Goal: Register for event/course

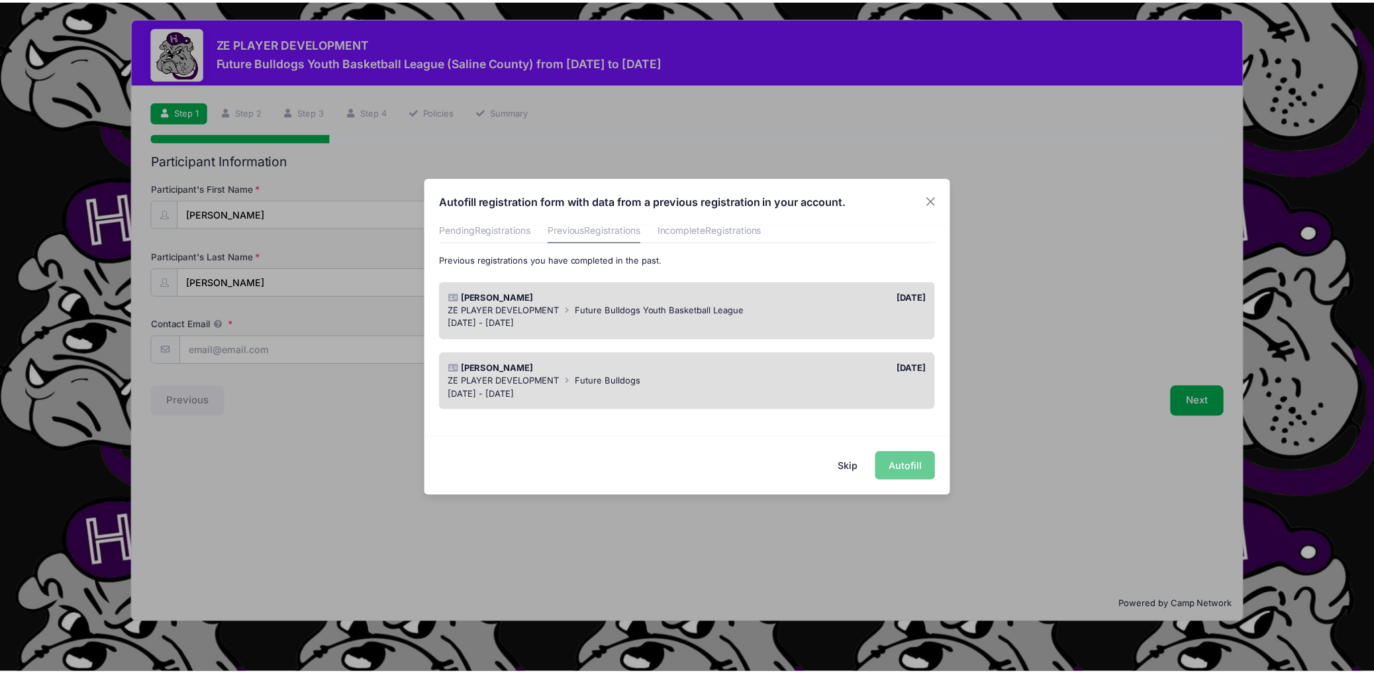
scroll to position [66, 0]
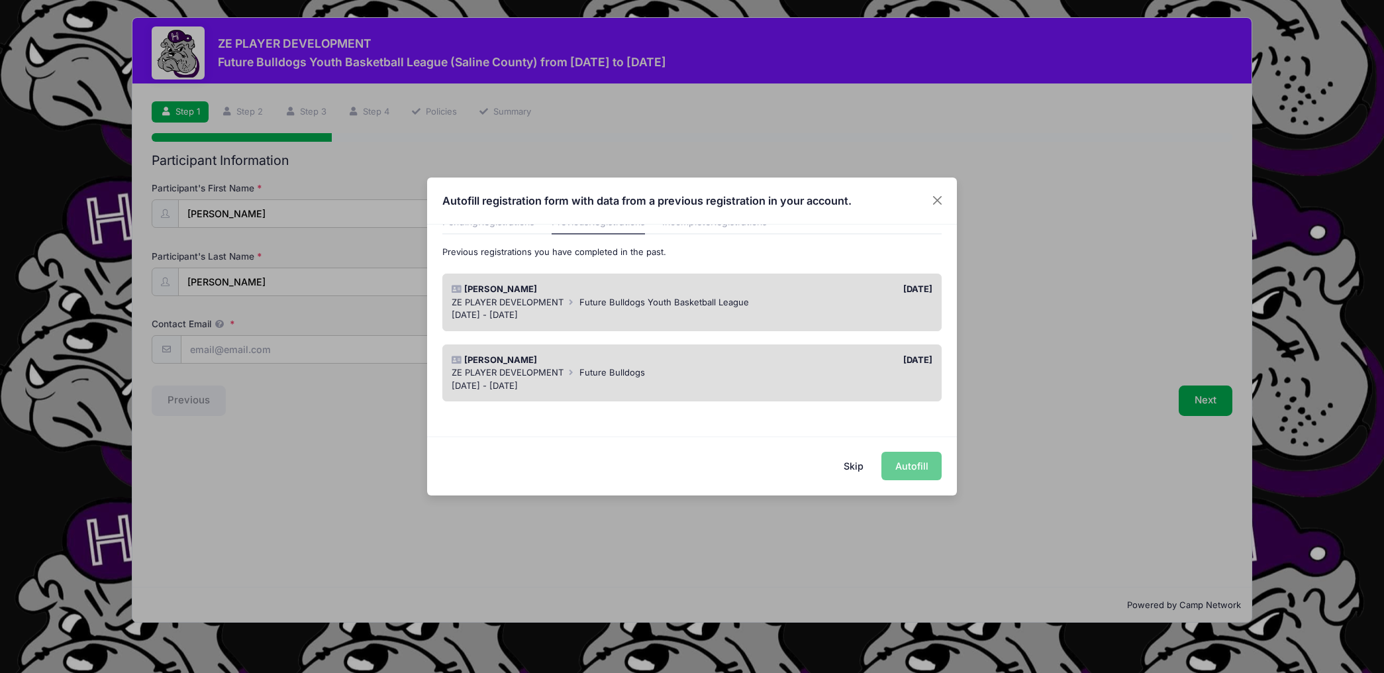
click at [827, 298] on div "ZE PLAYER DEVELOPMENT Future Bulldogs Youth Basketball League" at bounding box center [693, 302] width 482 height 13
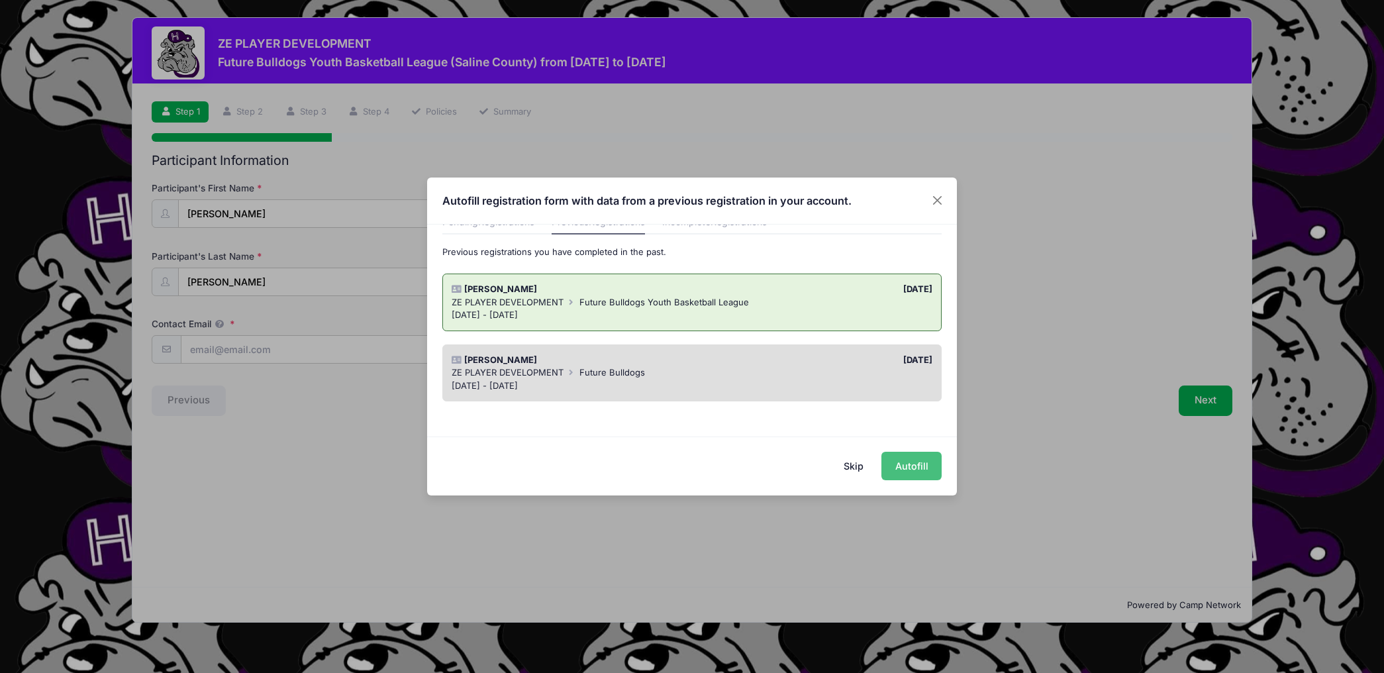
click at [906, 468] on button "Autofill" at bounding box center [912, 466] width 60 height 28
type input "[EMAIL_ADDRESS][DOMAIN_NAME]"
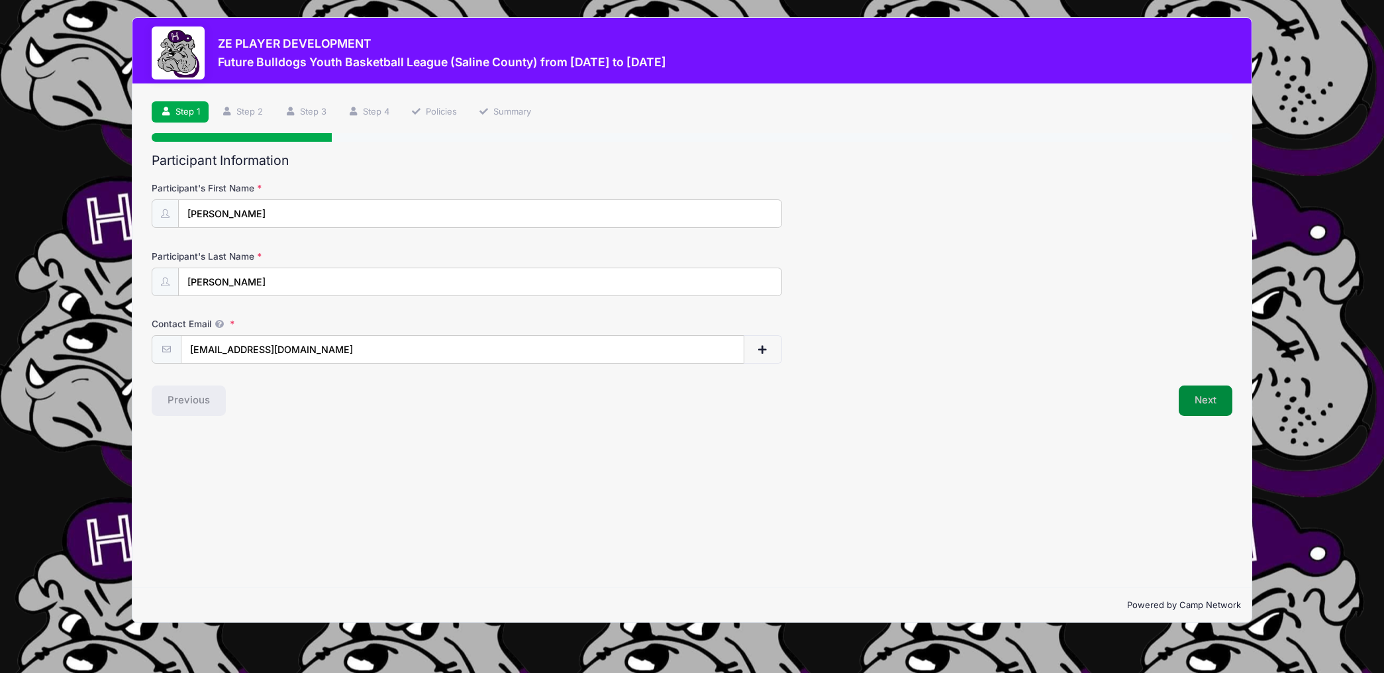
click at [1196, 406] on button "Next" at bounding box center [1206, 401] width 54 height 30
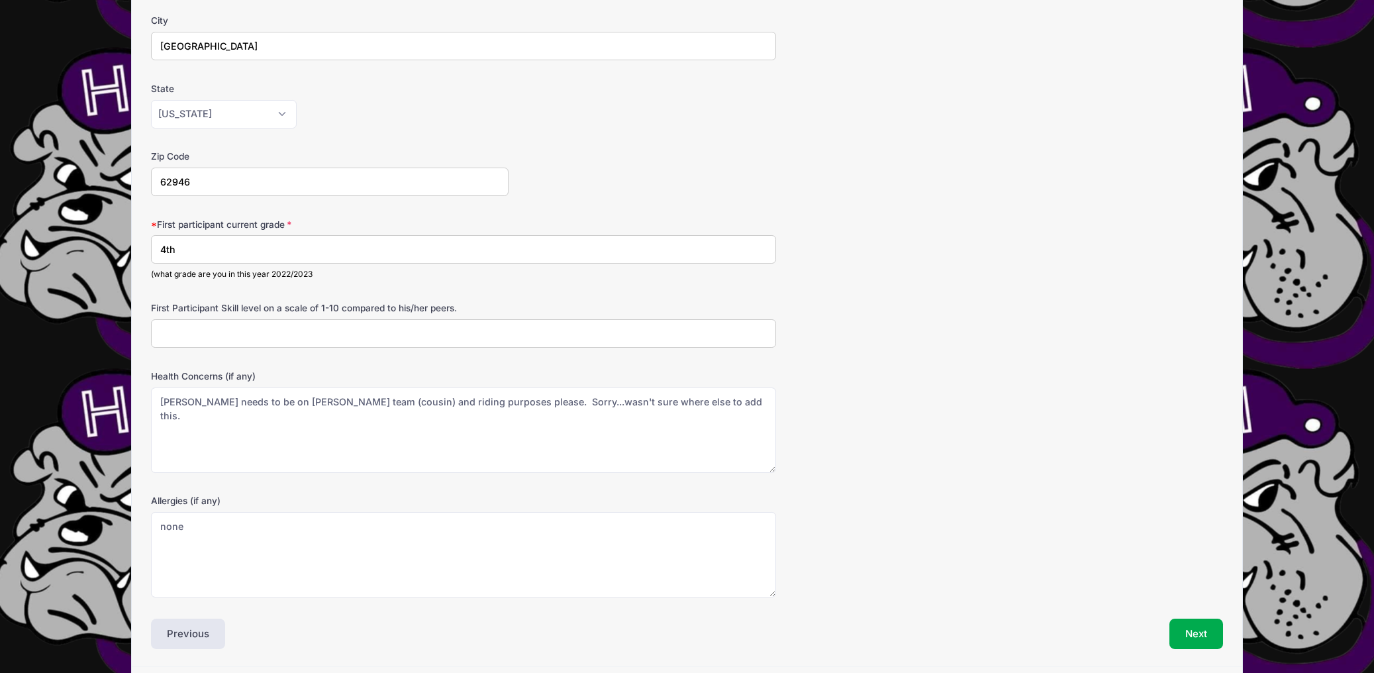
scroll to position [349, 0]
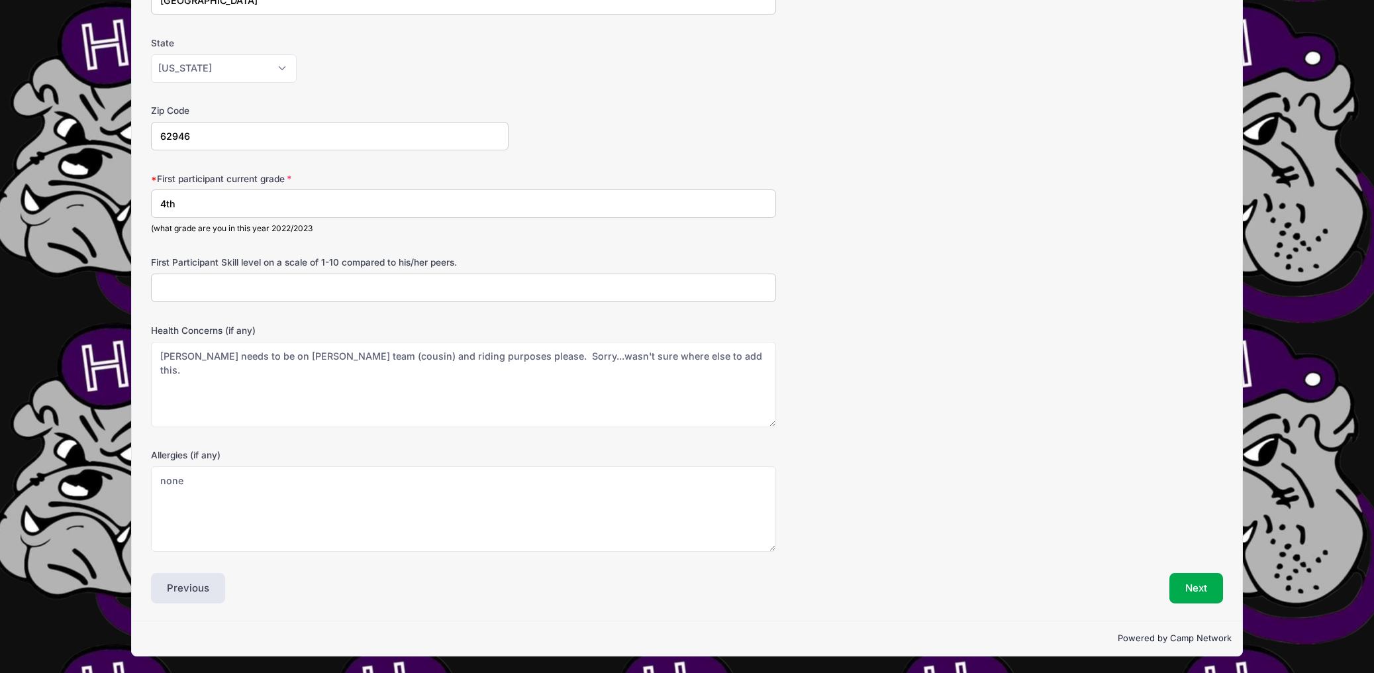
drag, startPoint x: 180, startPoint y: 189, endPoint x: 58, endPoint y: 167, distance: 124.6
click at [57, 167] on div "ZE PLAYER DEVELOPMENT Future Bulldogs Youth Basketball League (Saline County) f…" at bounding box center [687, 162] width 1335 height 1023
type input "5th"
type textarea "[PERSON_NAME] needs to be on [PERSON_NAME] team (cousin) and riding purposes pl…"
drag, startPoint x: 721, startPoint y: 364, endPoint x: 122, endPoint y: 358, distance: 598.8
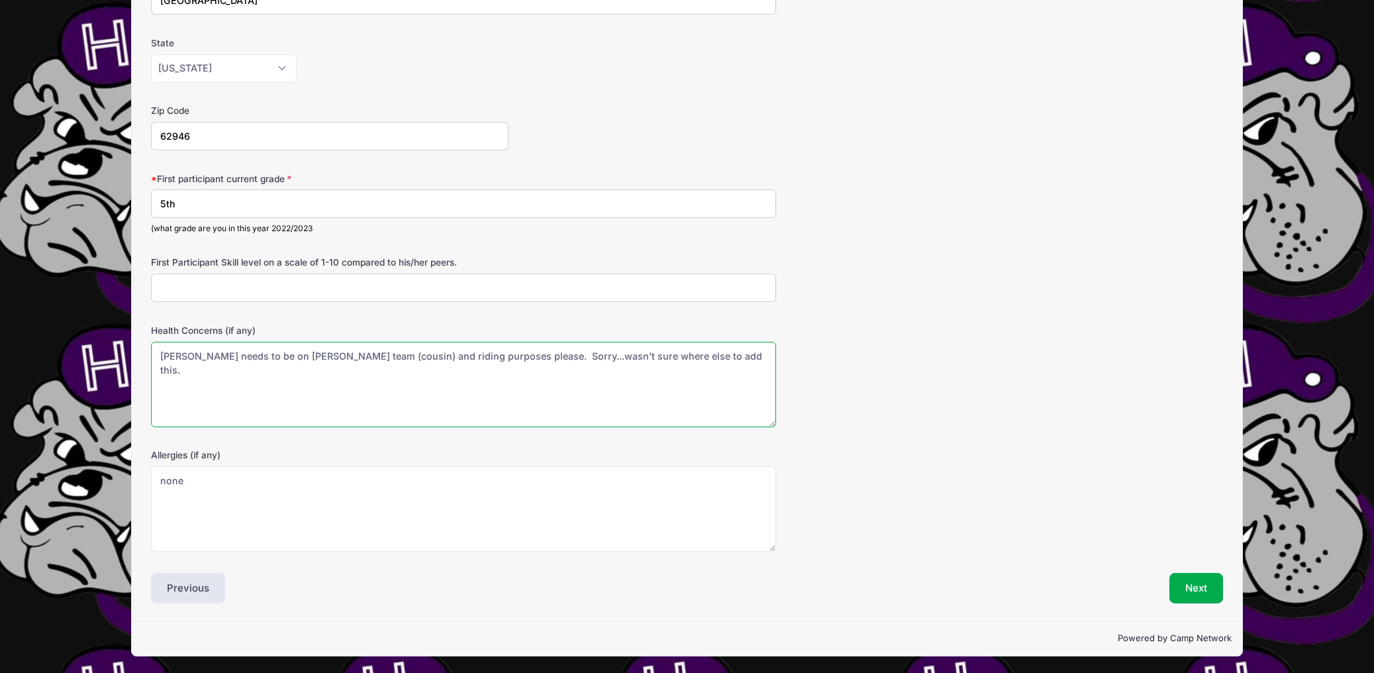
click at [122, 358] on div "ZE PLAYER DEVELOPMENT Future Bulldogs Youth Basketball League (Saline County) f…" at bounding box center [687, 162] width 1335 height 1023
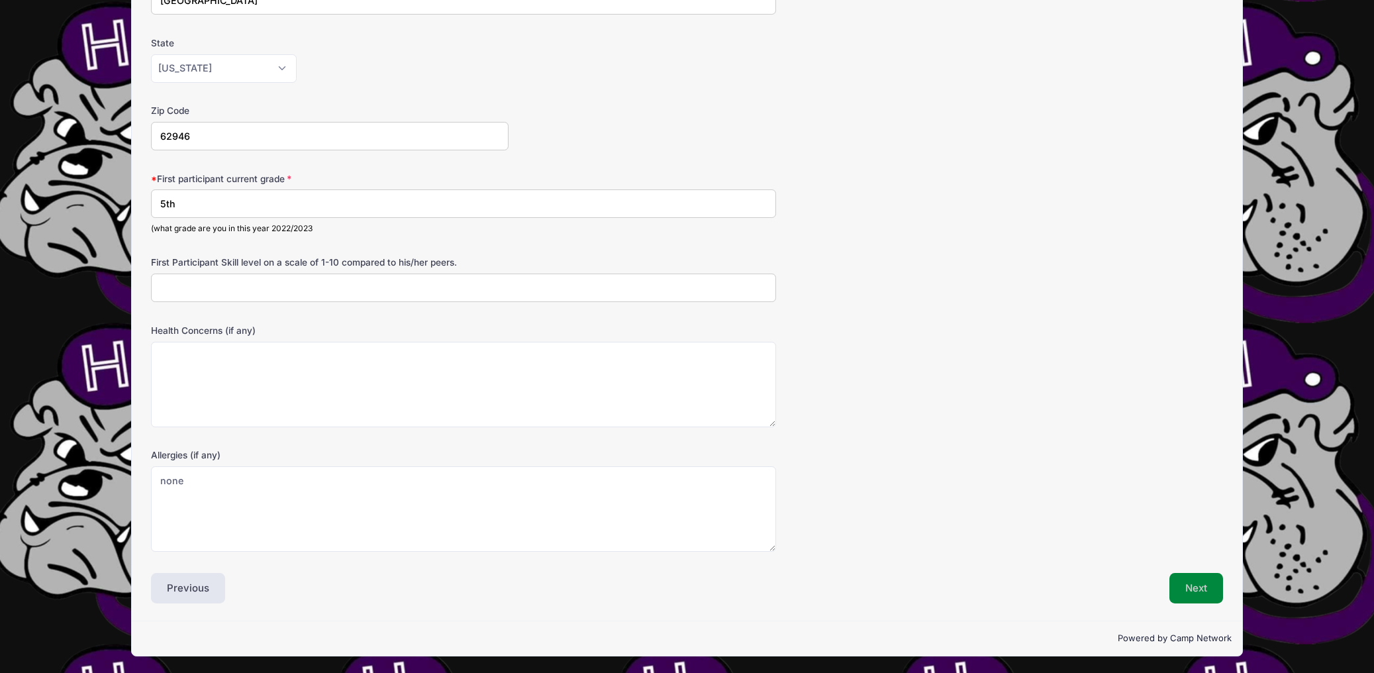
click at [1208, 579] on button "Next" at bounding box center [1197, 588] width 54 height 30
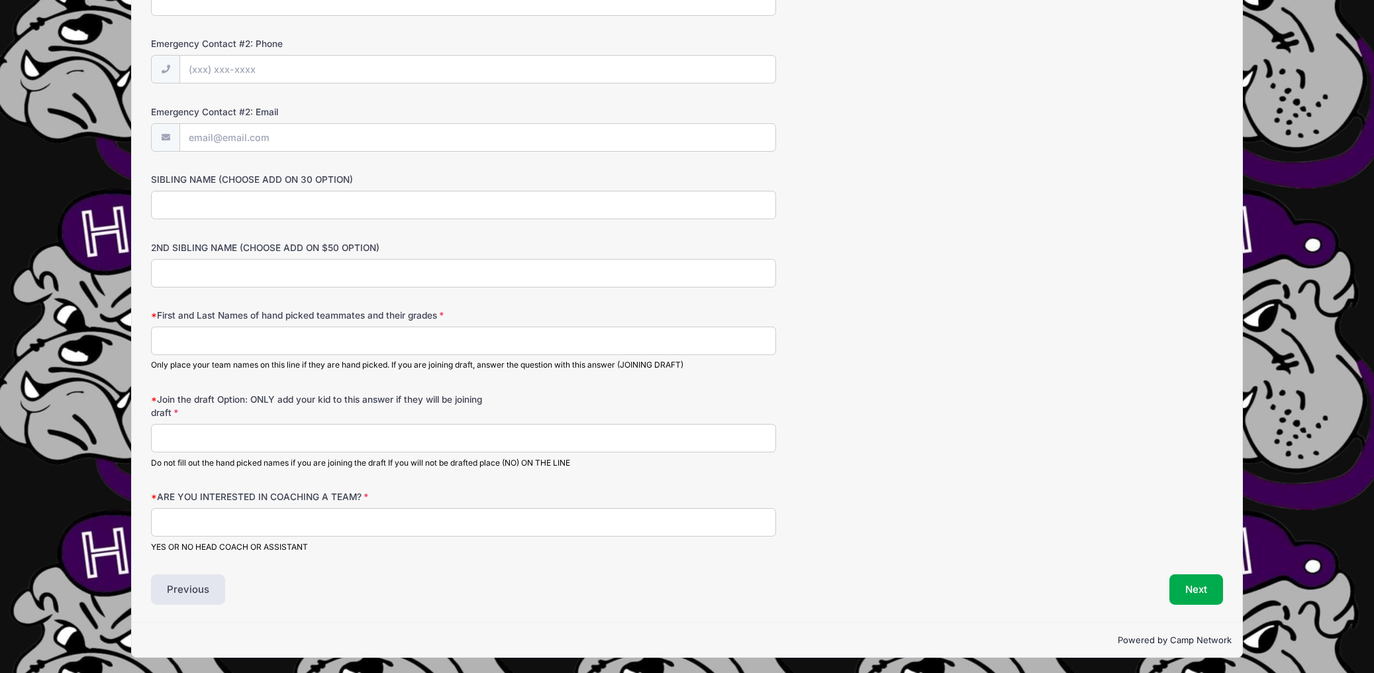
scroll to position [621, 0]
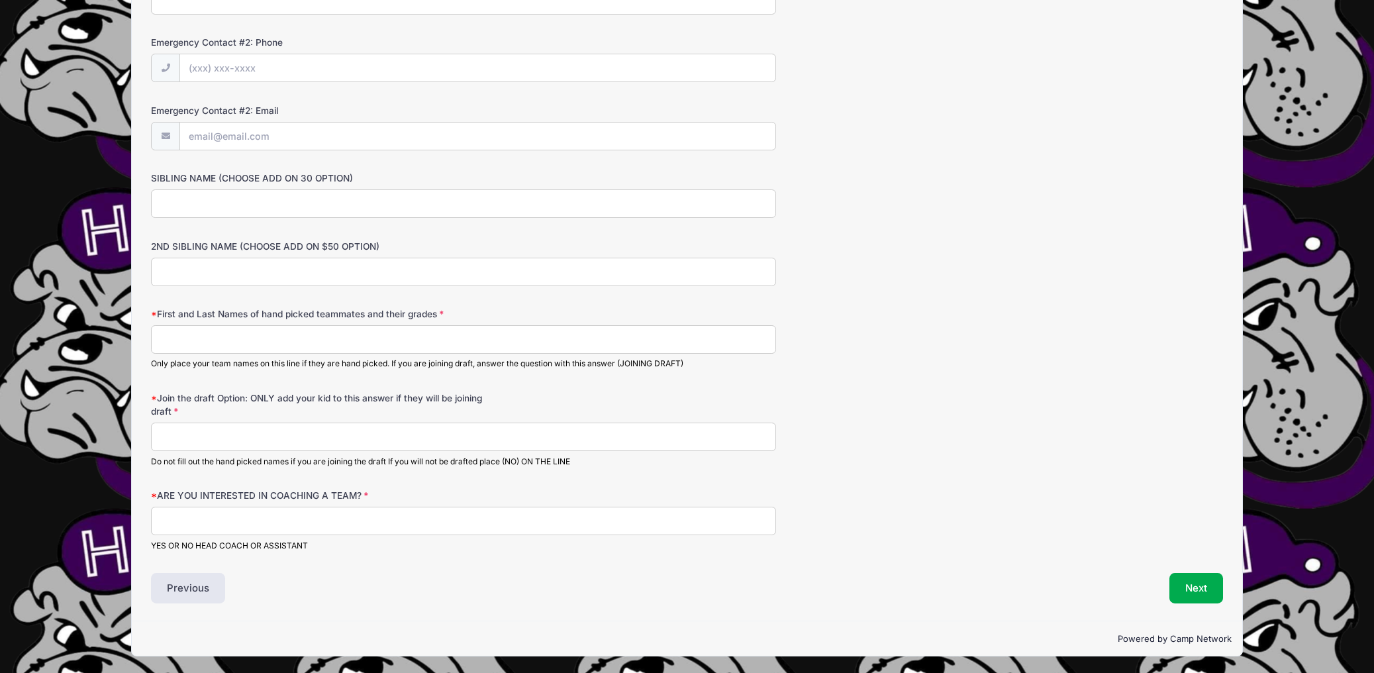
click at [331, 200] on input "SIBLING NAME (CHOOSE ADD ON 30 OPTION)" at bounding box center [463, 203] width 625 height 28
type input "[PERSON_NAME] [PERSON_NAME]"
click at [303, 341] on input "First and Last Names of hand picked teammates and their grades" at bounding box center [463, 339] width 625 height 28
type input "[PERSON_NAME] Team"
click at [372, 515] on input "ARE YOU INTERESTED IN COACHING A TEAM?" at bounding box center [463, 521] width 625 height 28
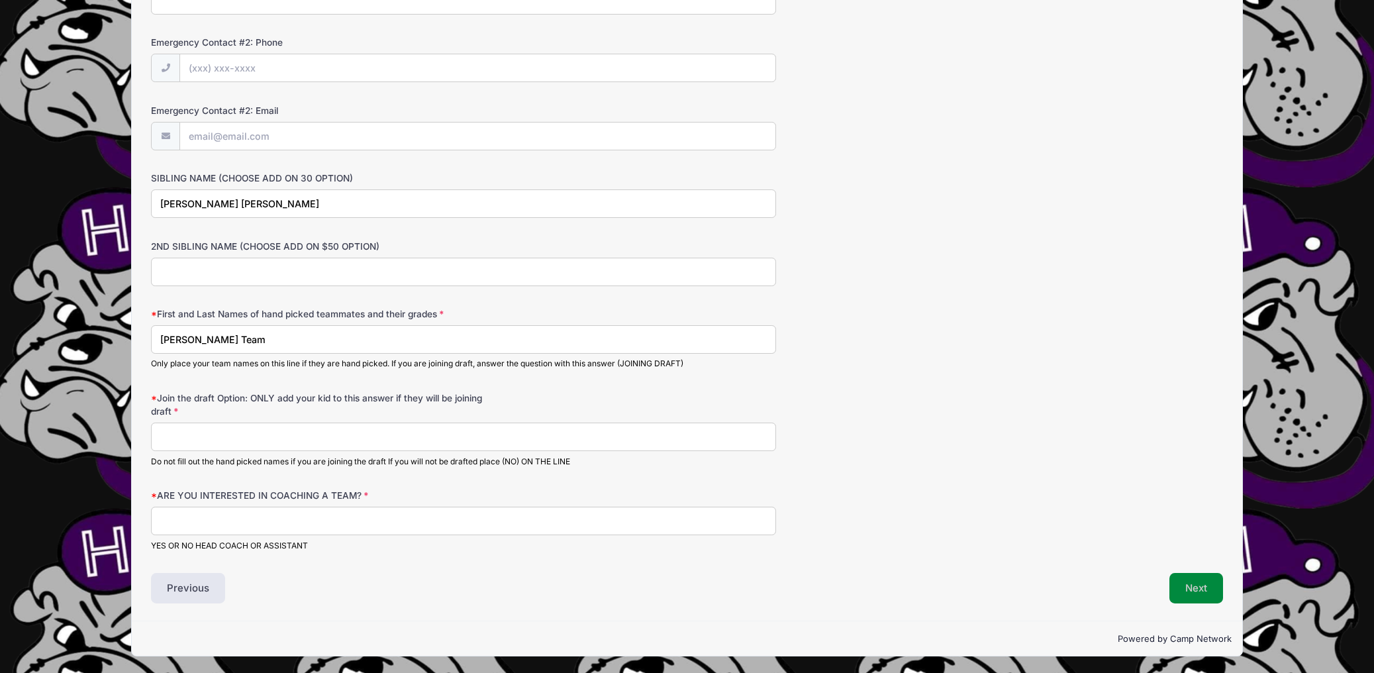
click at [1199, 580] on button "Next" at bounding box center [1197, 588] width 54 height 30
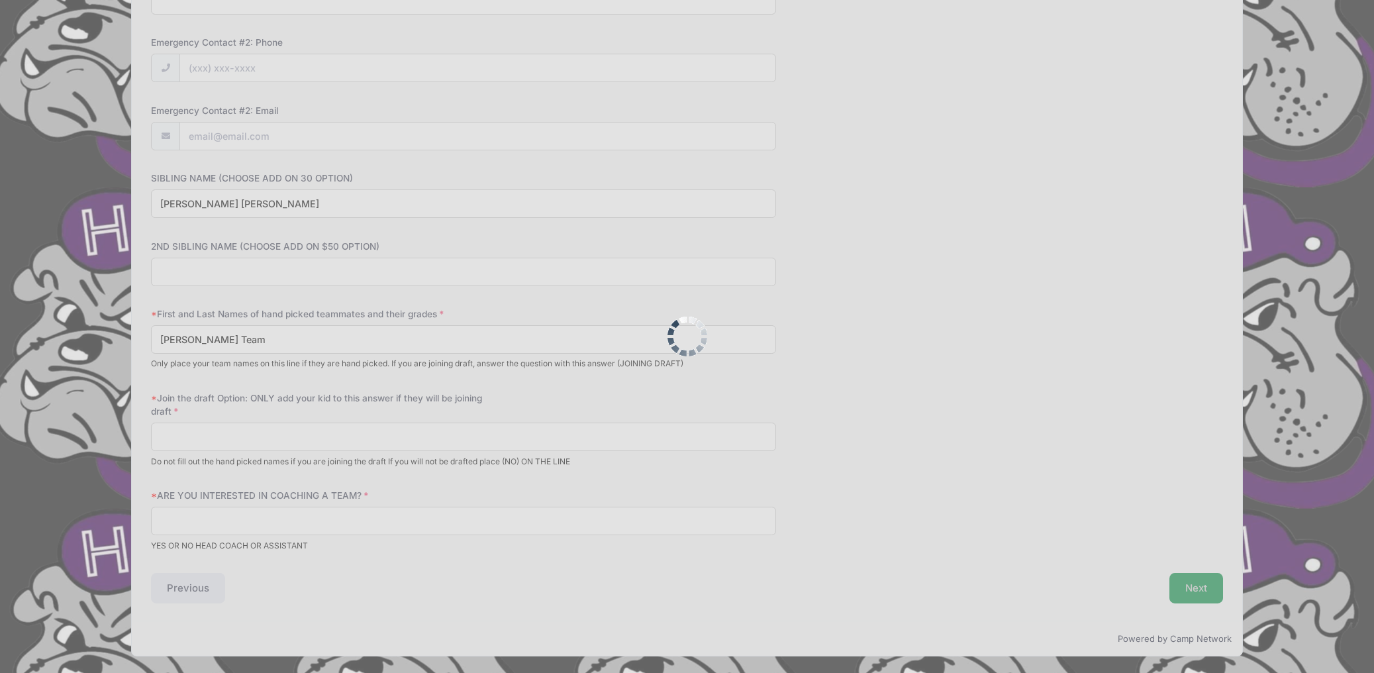
scroll to position [653, 0]
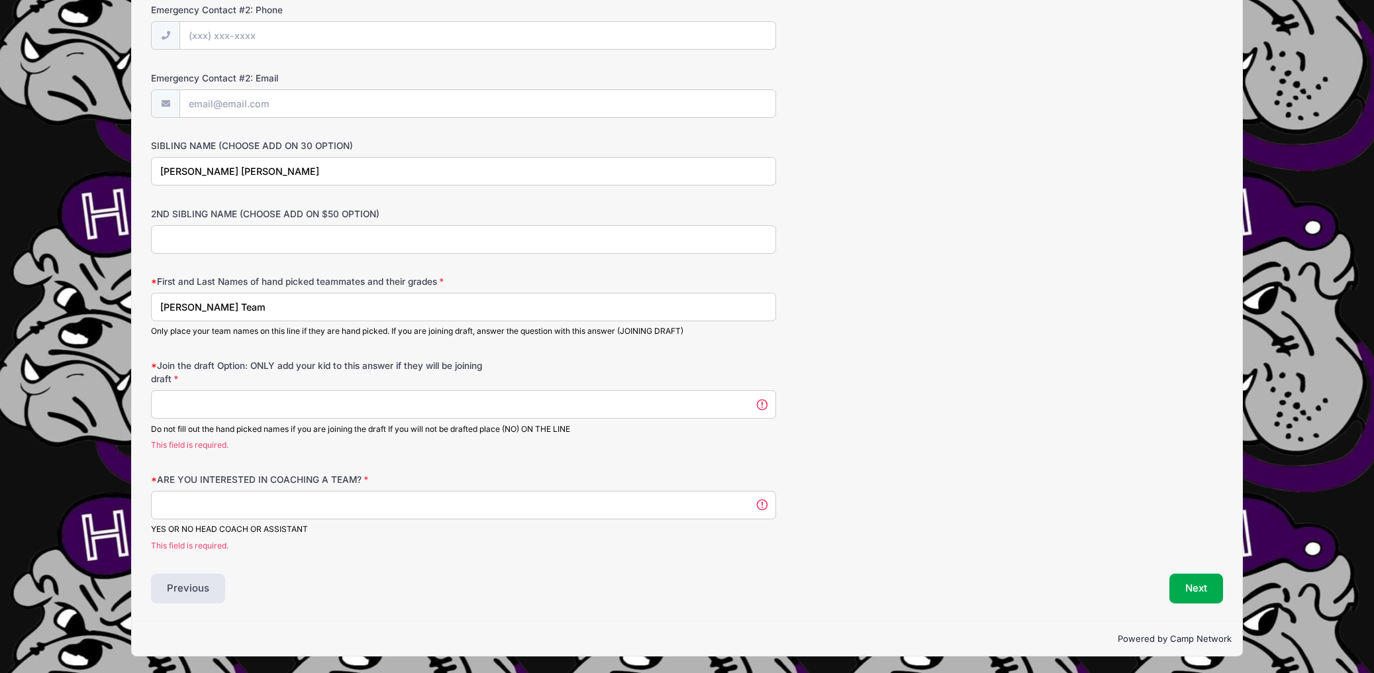
click at [420, 509] on input "ARE YOU INTERESTED IN COACHING A TEAM?" at bounding box center [463, 505] width 625 height 28
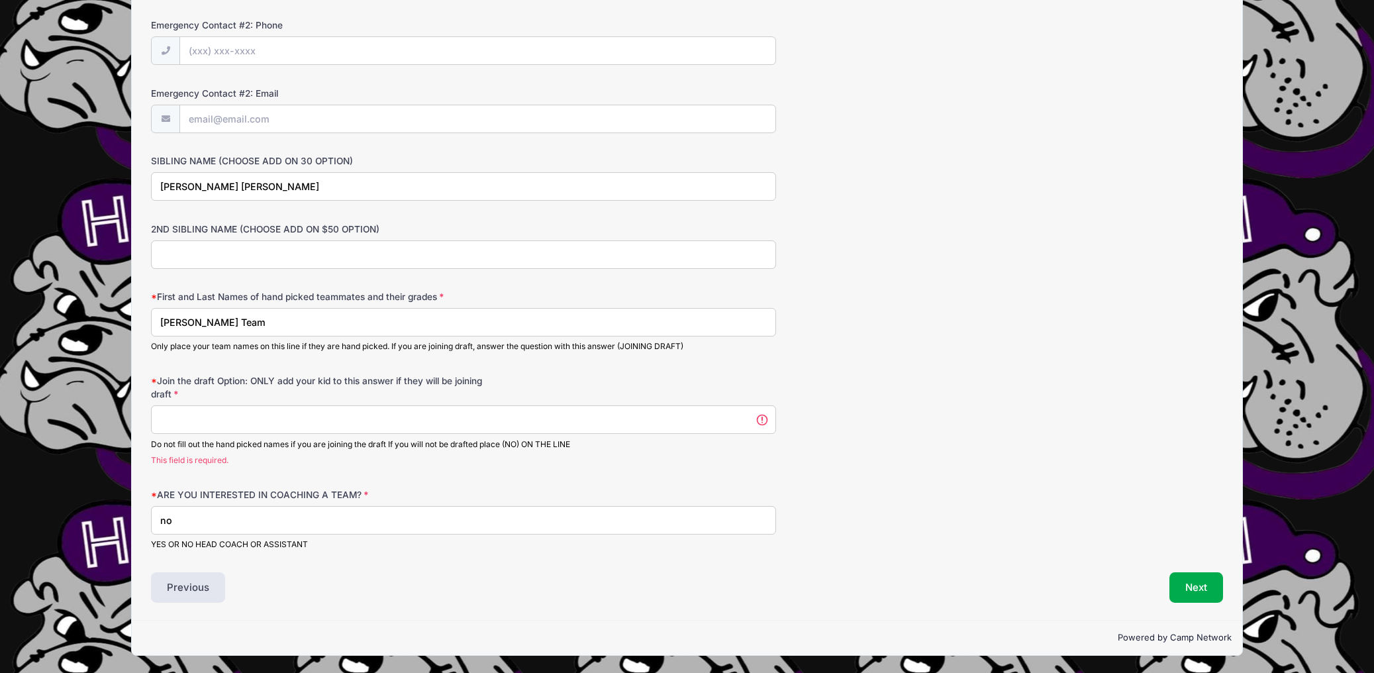
scroll to position [637, 0]
type input "no"
click at [1189, 589] on button "Next" at bounding box center [1197, 588] width 54 height 30
click at [444, 417] on input "Join the draft Option: ONLY add your kid to this answer if they will be joining…" at bounding box center [463, 420] width 625 height 28
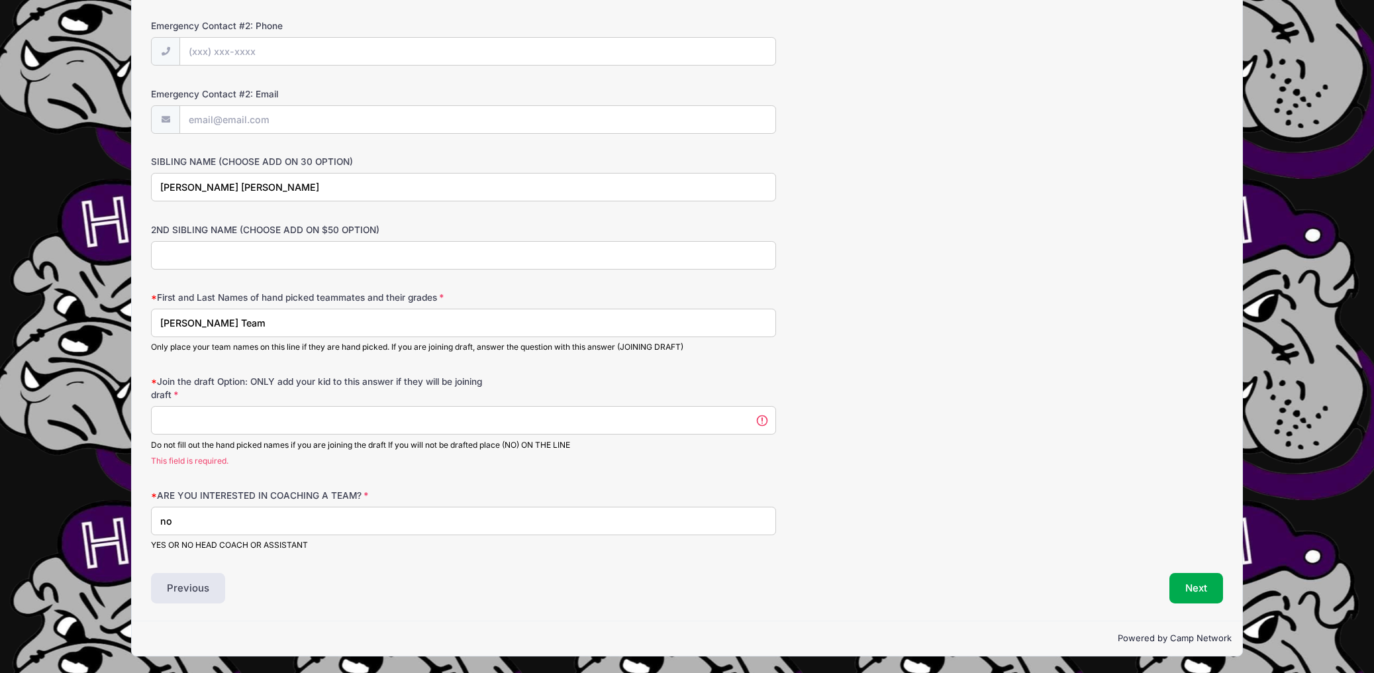
type input "-"
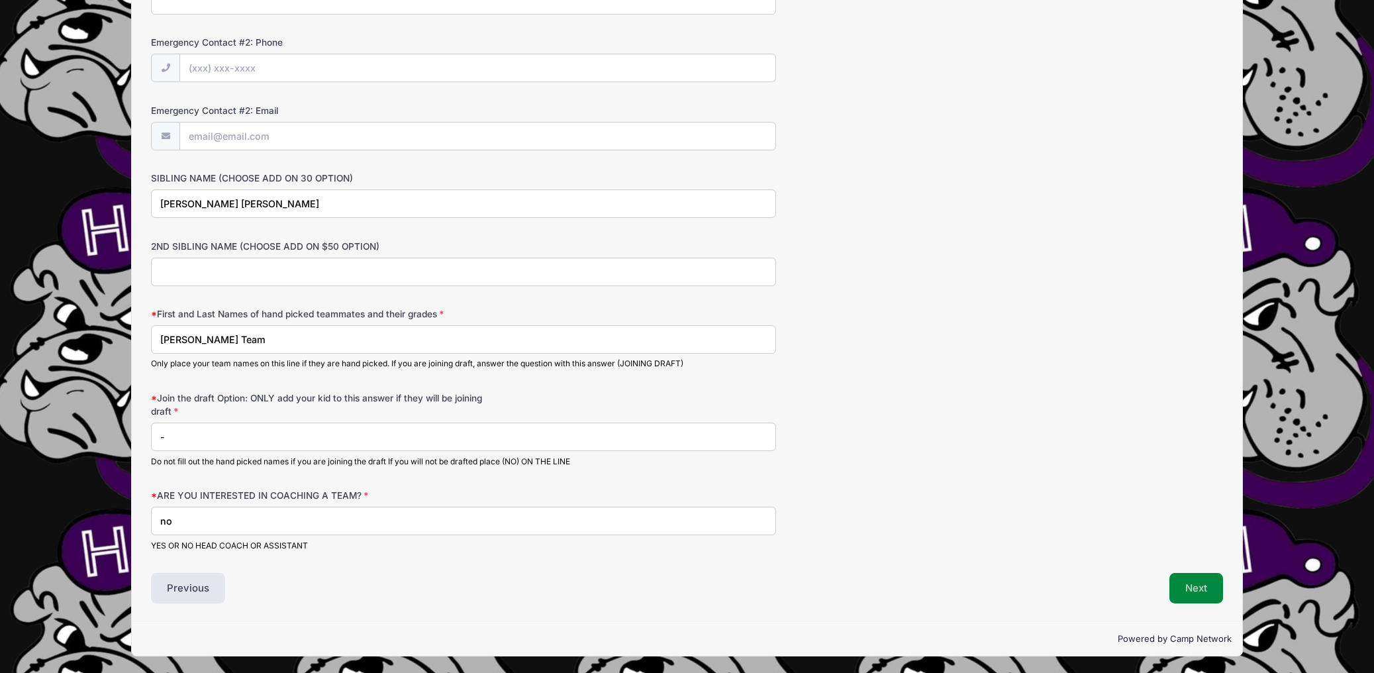
type input "-"
click at [1197, 581] on button "Next" at bounding box center [1197, 588] width 54 height 30
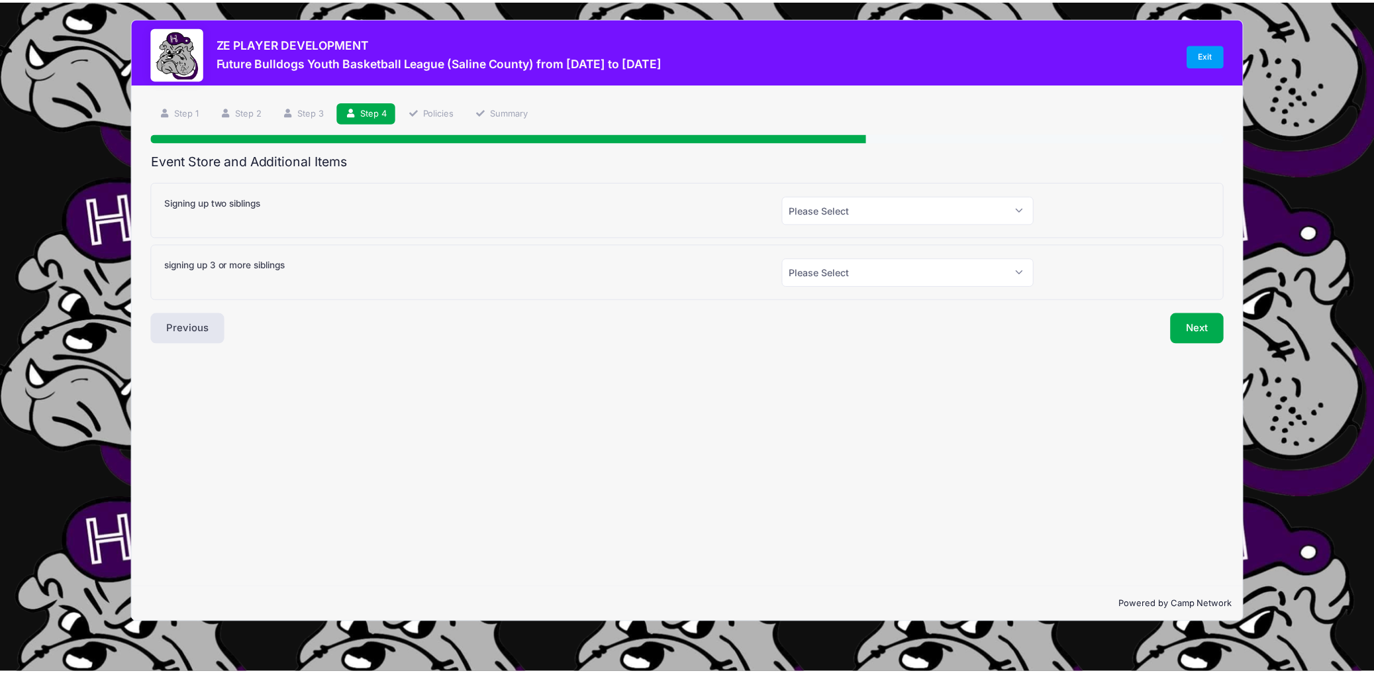
scroll to position [0, 0]
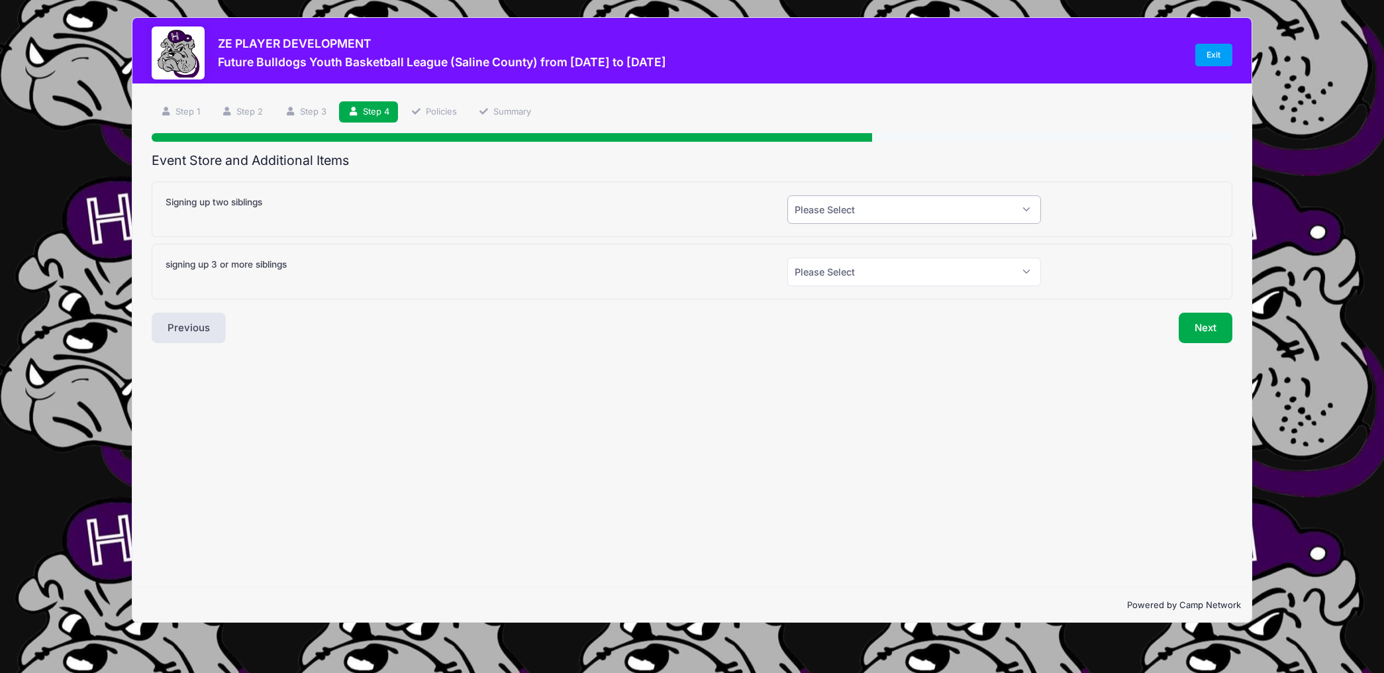
click at [873, 219] on select "Please Select Yes (+$30.00) No" at bounding box center [915, 209] width 254 height 28
select select "1"
click at [788, 195] on select "Please Select Yes (+$30.00) No" at bounding box center [915, 209] width 254 height 28
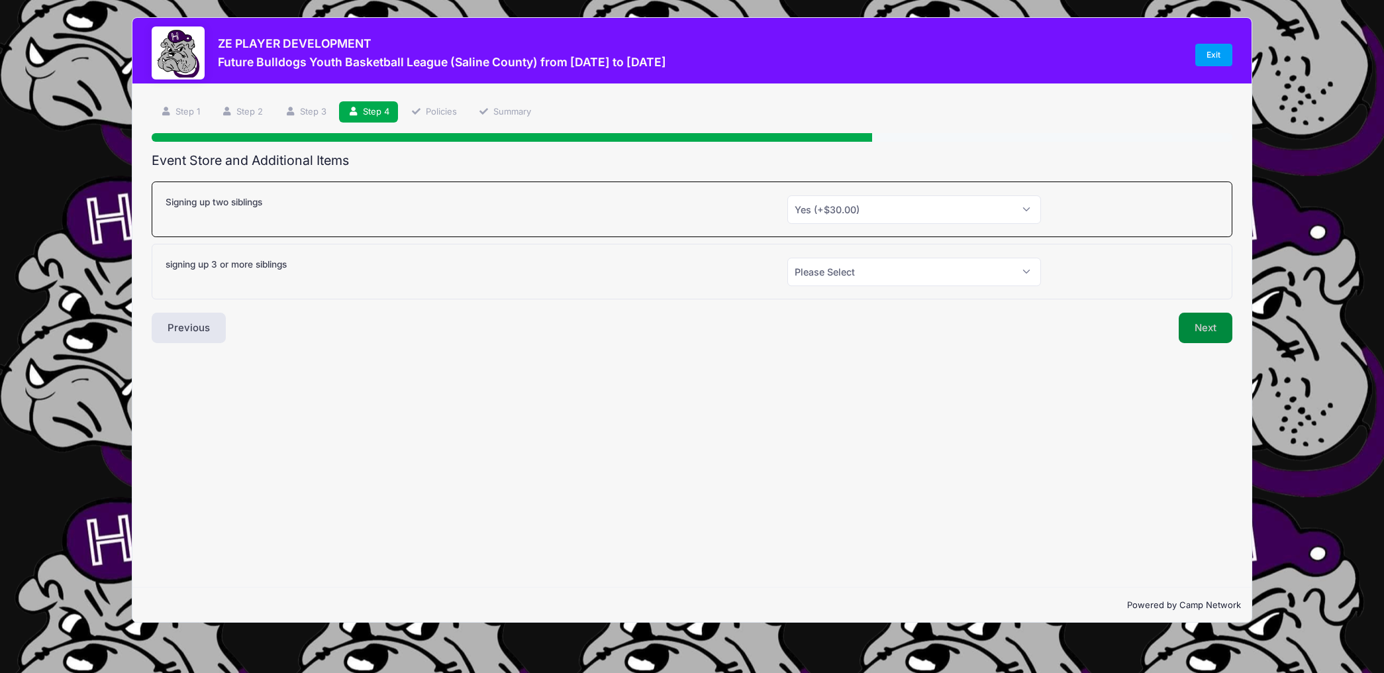
drag, startPoint x: 1200, startPoint y: 330, endPoint x: 1143, endPoint y: 329, distance: 57.0
click at [1200, 330] on button "Next" at bounding box center [1206, 328] width 54 height 30
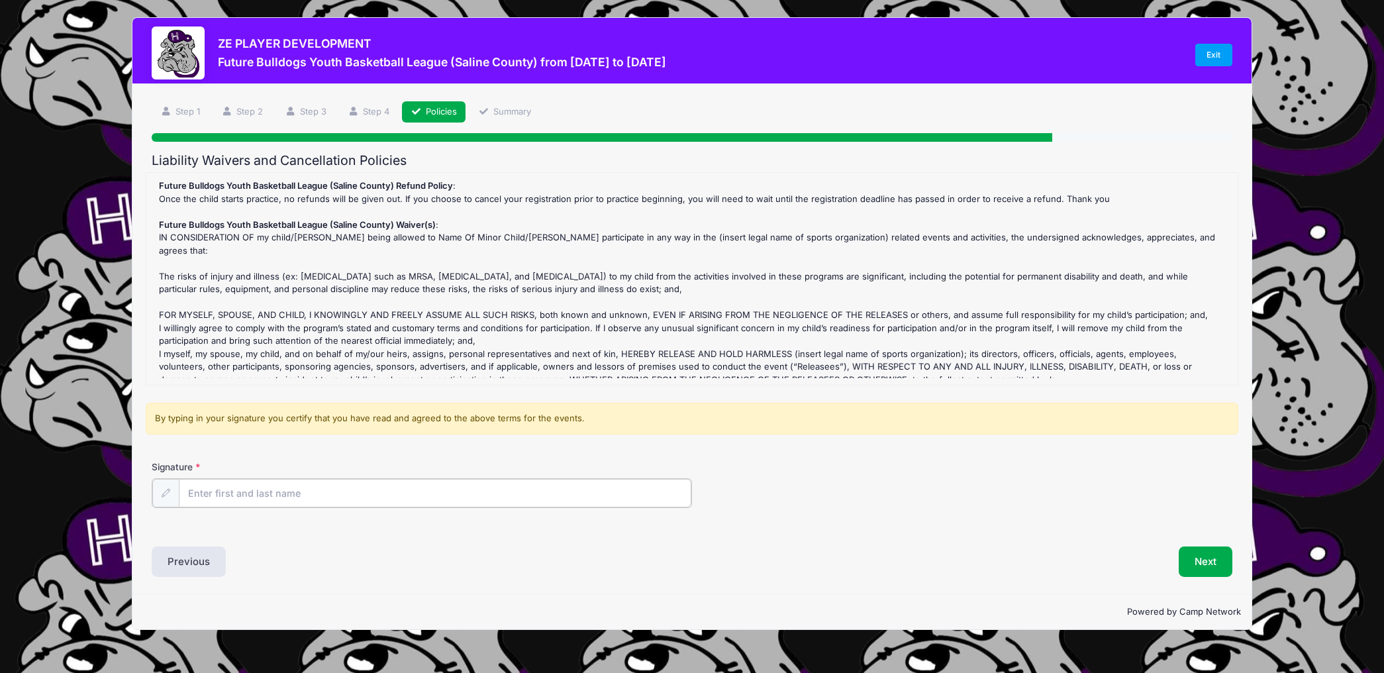
click at [364, 490] on input "Signature" at bounding box center [435, 493] width 513 height 28
type input "[PERSON_NAME]"
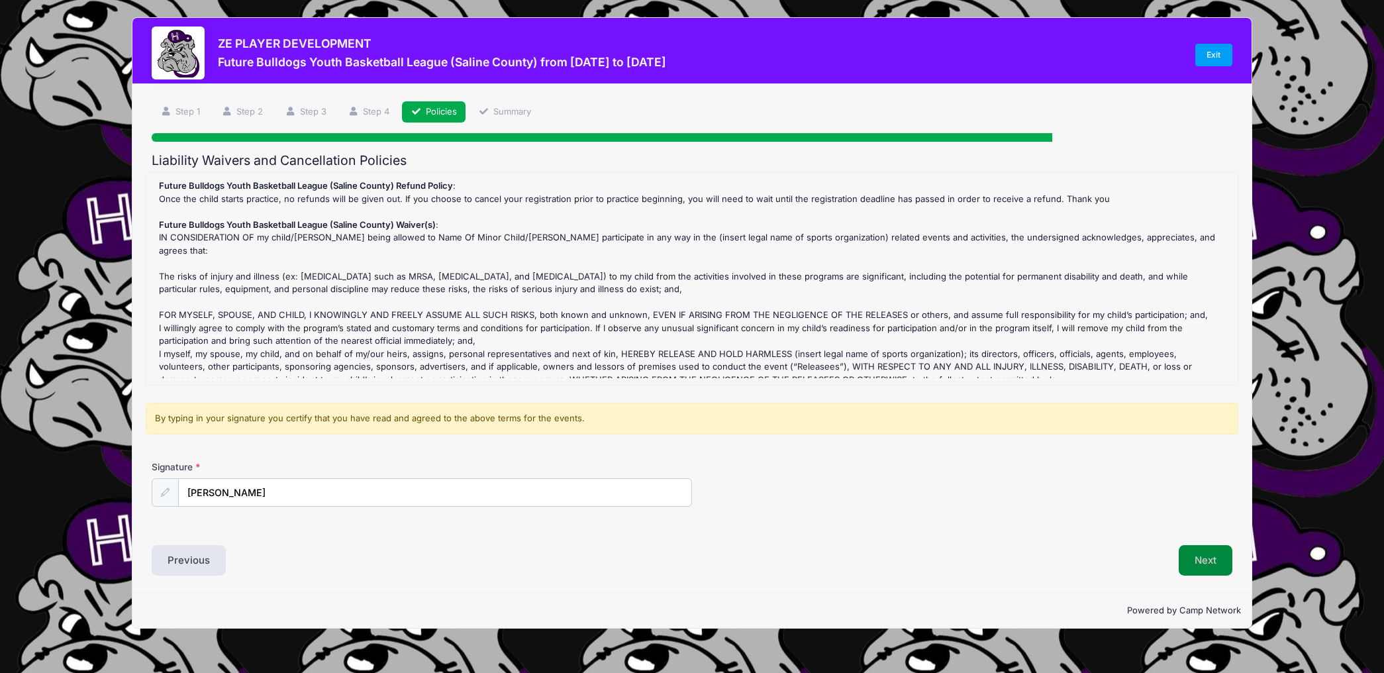
click at [1214, 560] on button "Next" at bounding box center [1206, 560] width 54 height 30
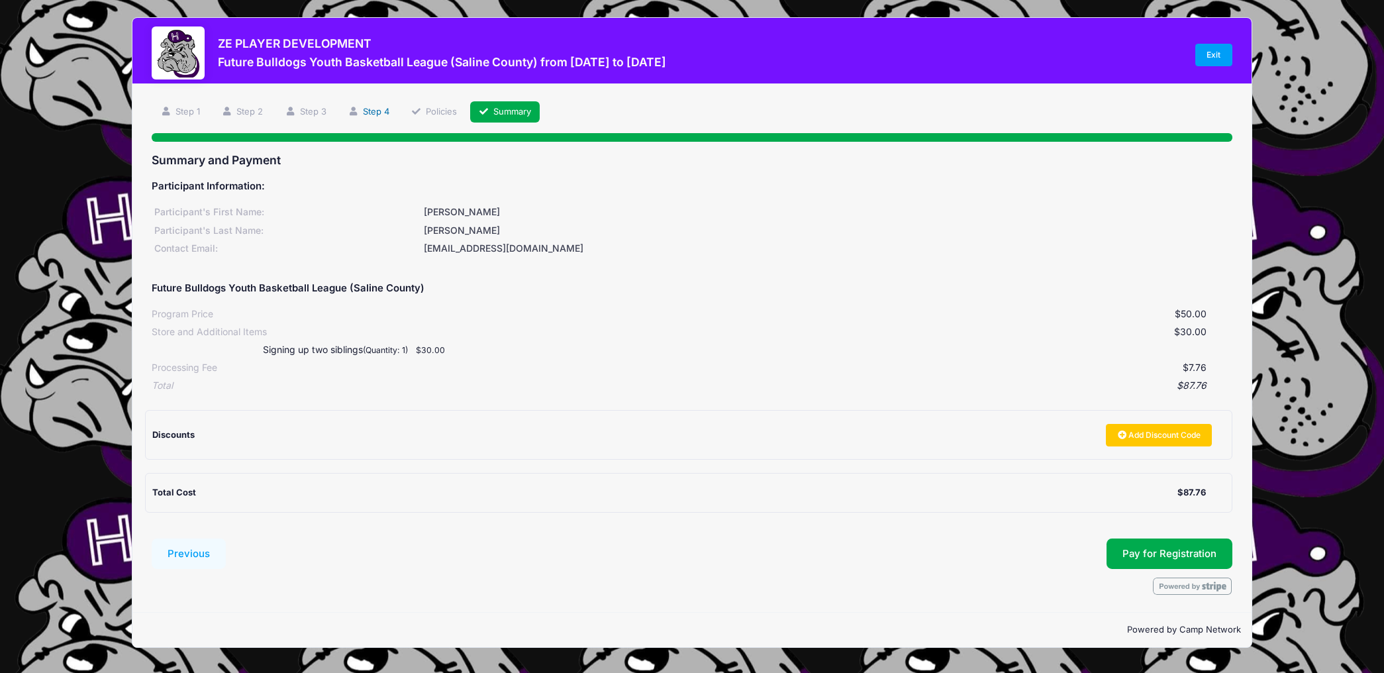
click at [375, 110] on link "Step 4" at bounding box center [368, 112] width 59 height 22
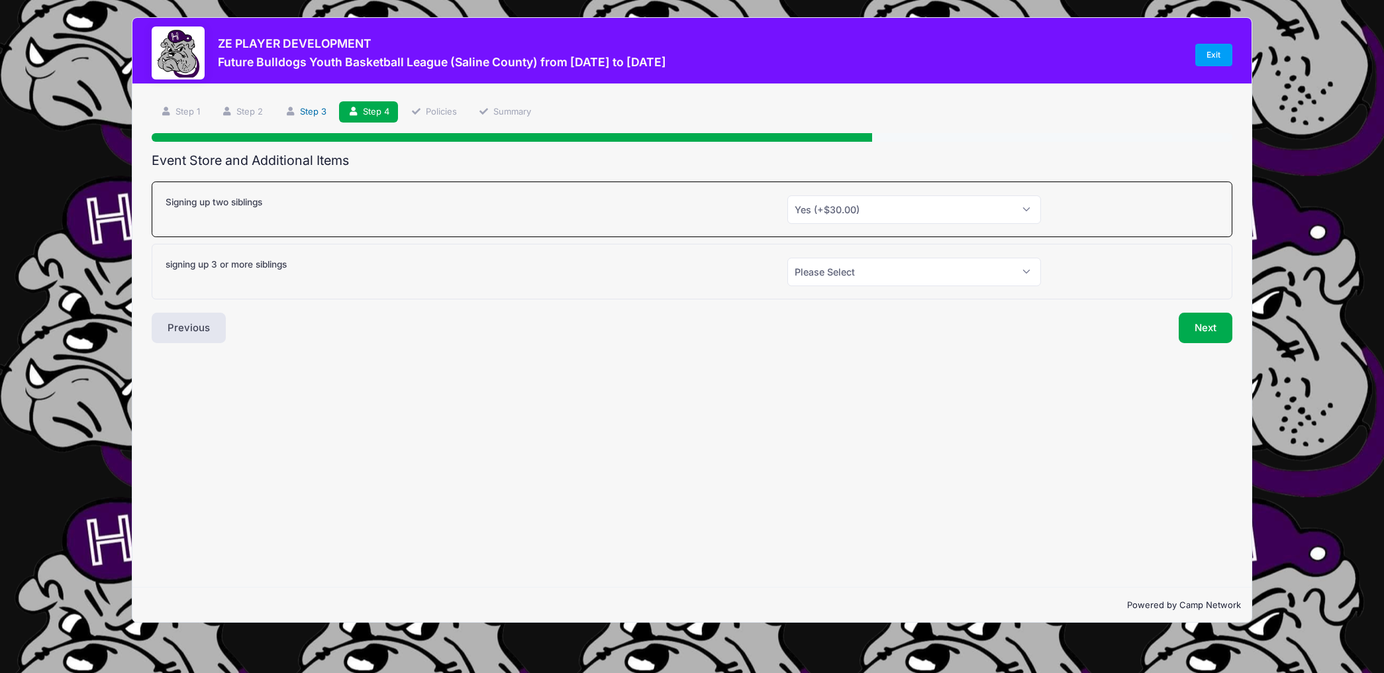
click at [299, 109] on link "Step 3" at bounding box center [305, 112] width 59 height 22
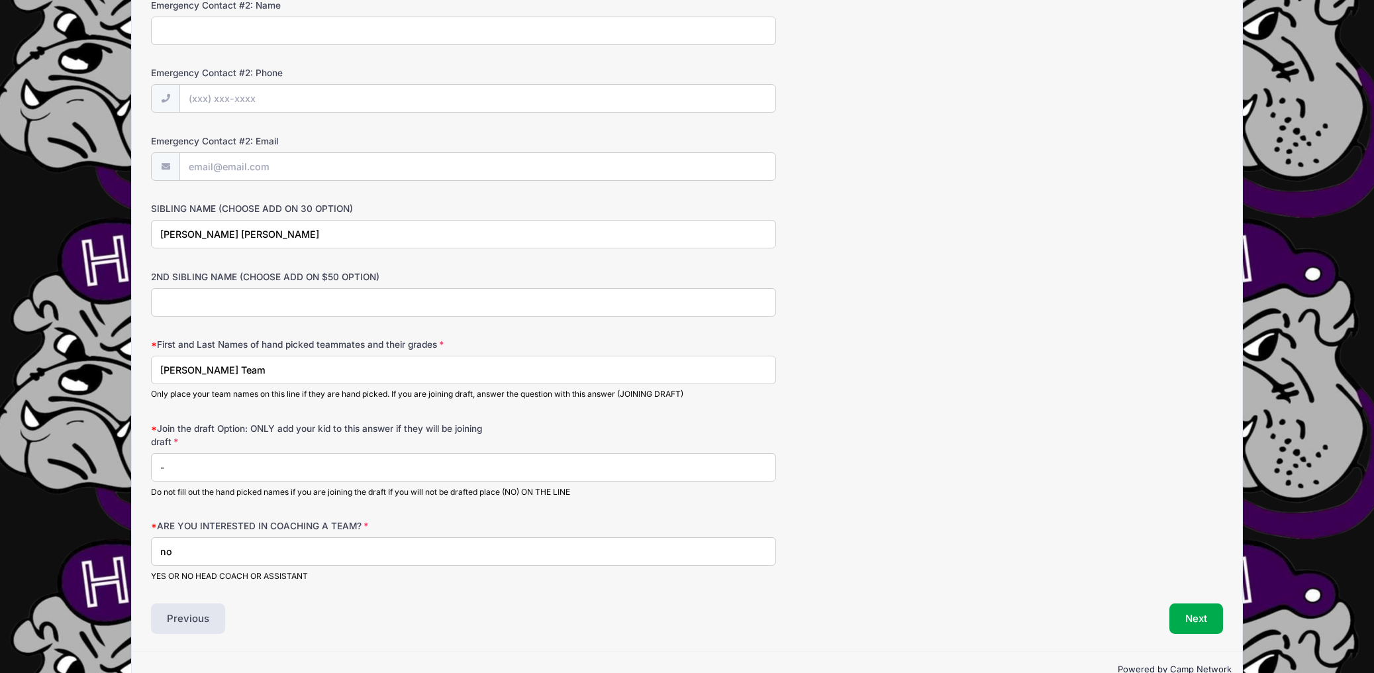
scroll to position [588, 0]
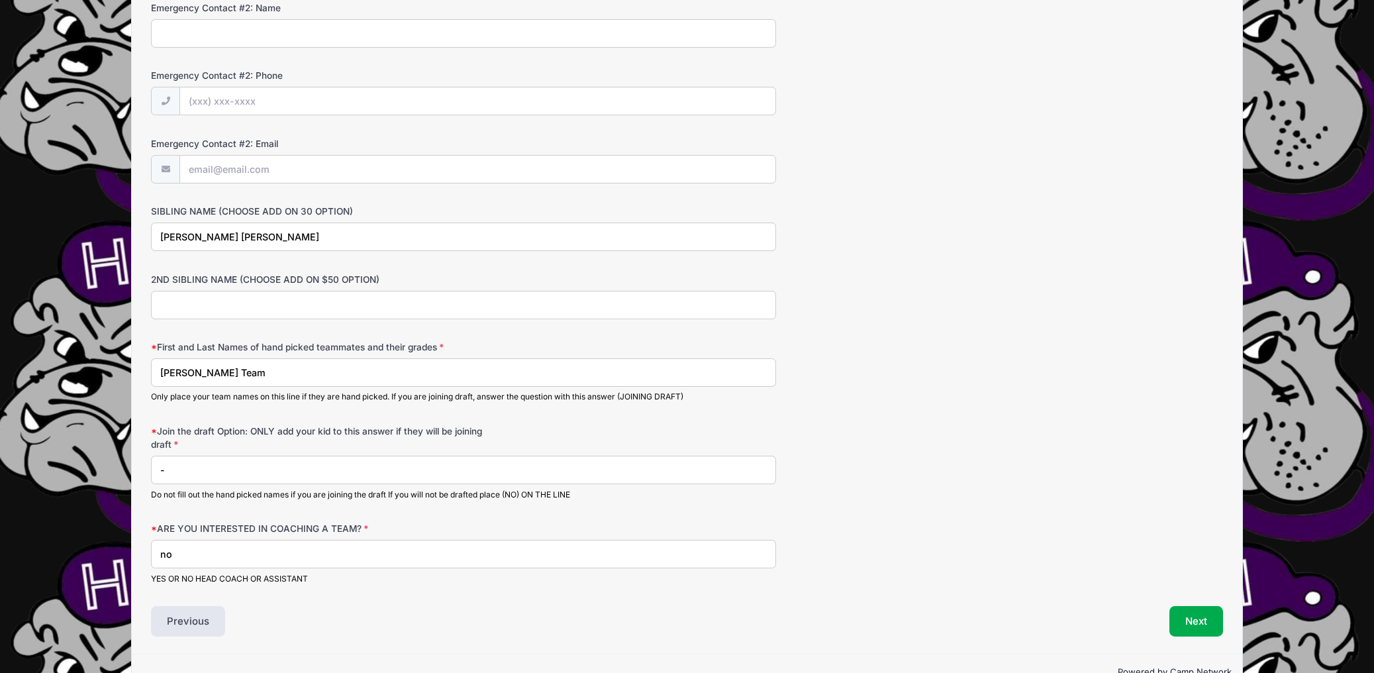
click at [320, 242] on input "[PERSON_NAME] [PERSON_NAME]" at bounding box center [463, 237] width 625 height 28
type input "[PERSON_NAME] [PERSON_NAME] ([PERSON_NAME] will be on [PERSON_NAME] team)"
click at [1178, 627] on button "Next" at bounding box center [1197, 621] width 54 height 30
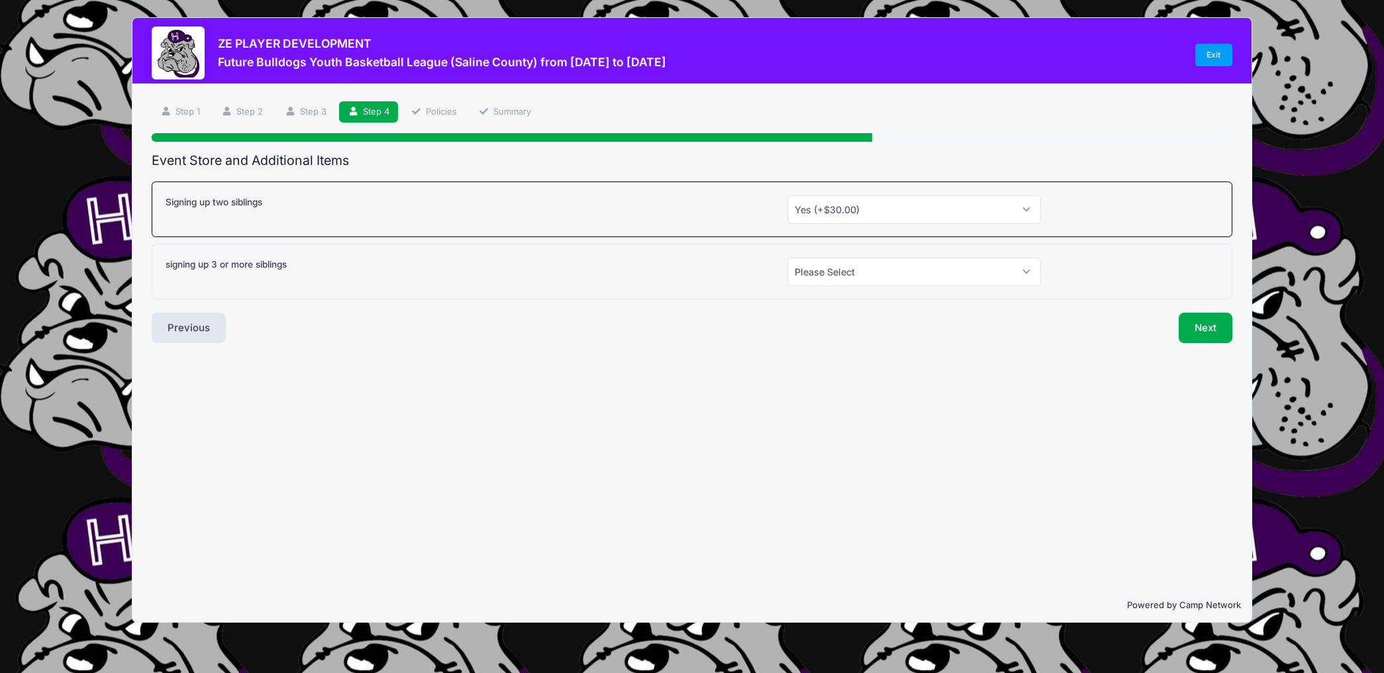
scroll to position [0, 0]
click at [1204, 331] on button "Next" at bounding box center [1206, 328] width 54 height 30
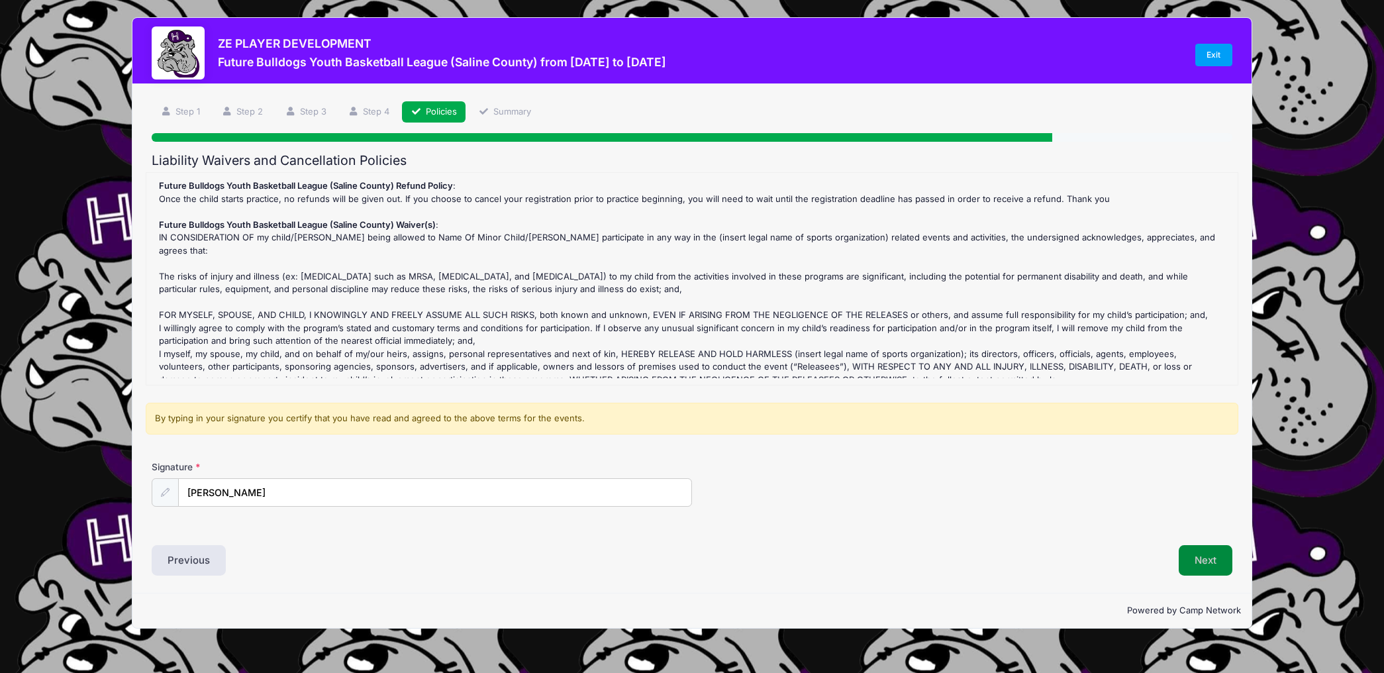
click at [1214, 550] on button "Next" at bounding box center [1206, 560] width 54 height 30
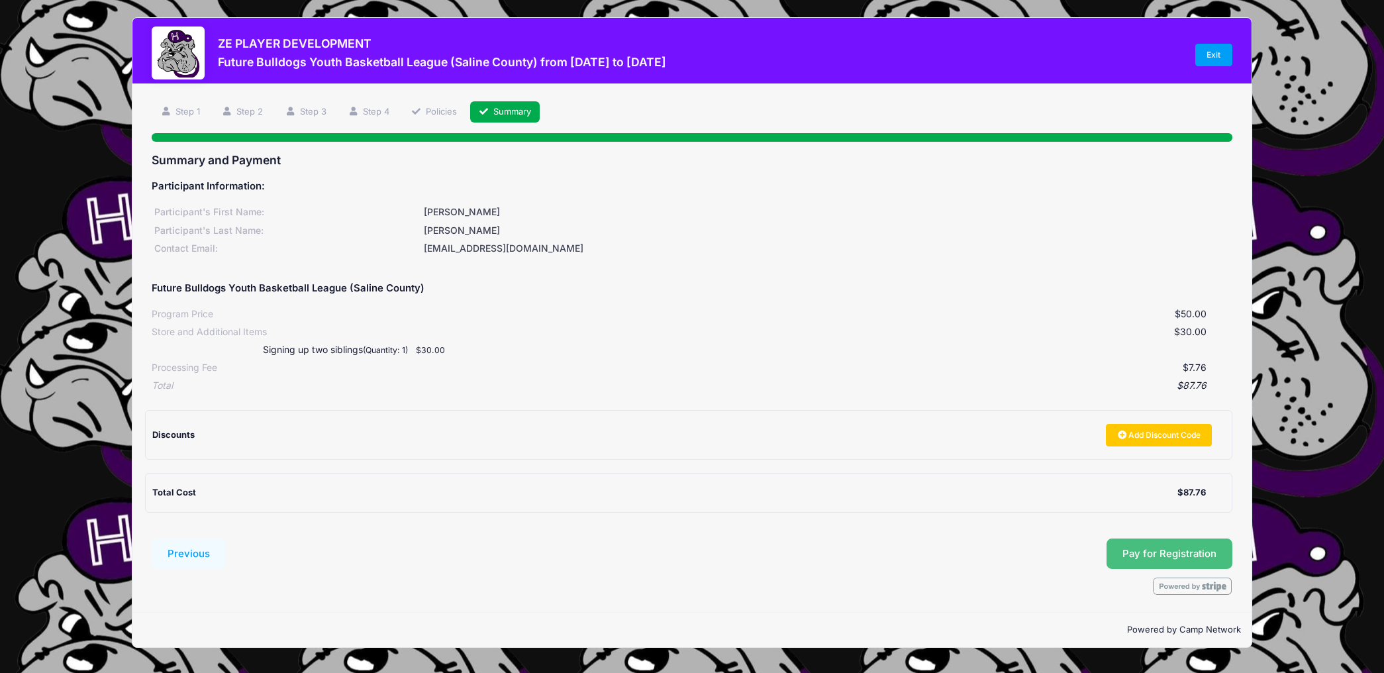
click at [1199, 559] on button "Pay for Registration" at bounding box center [1170, 554] width 126 height 30
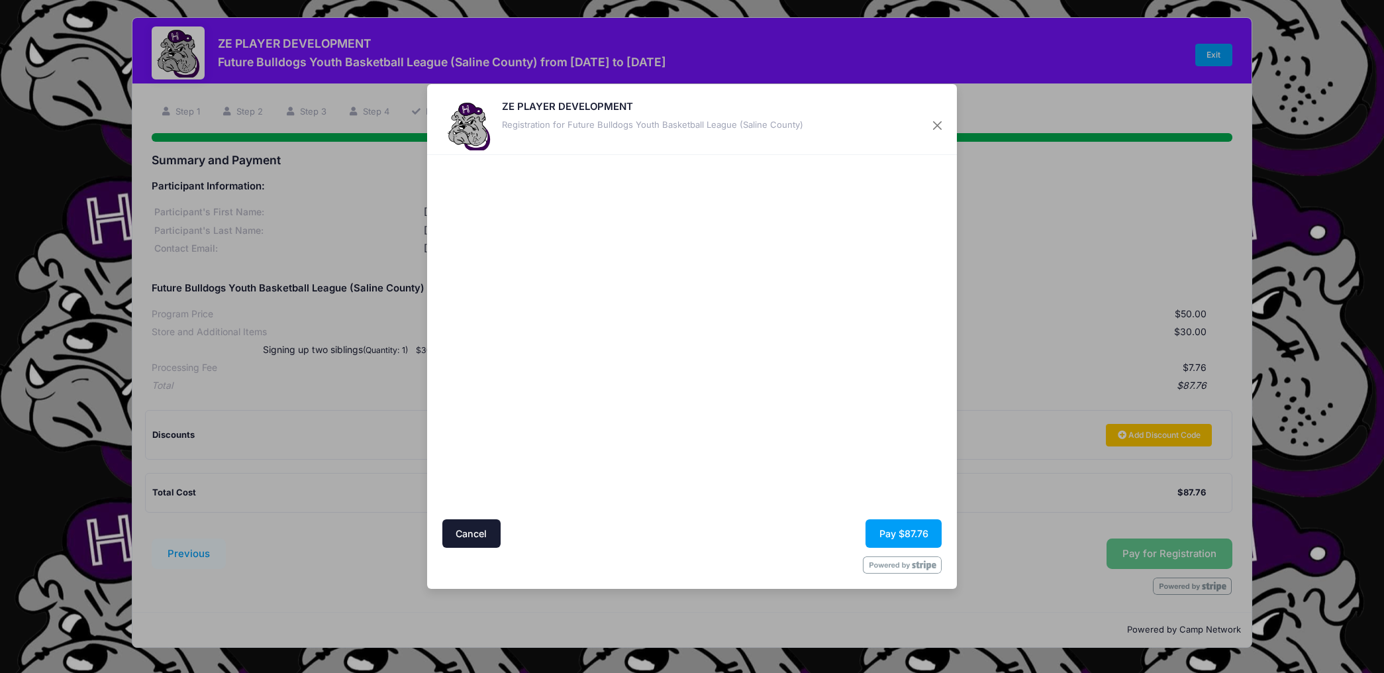
click at [903, 435] on div at bounding box center [821, 338] width 244 height 352
click at [919, 535] on button "Pay $87.76" at bounding box center [904, 533] width 76 height 28
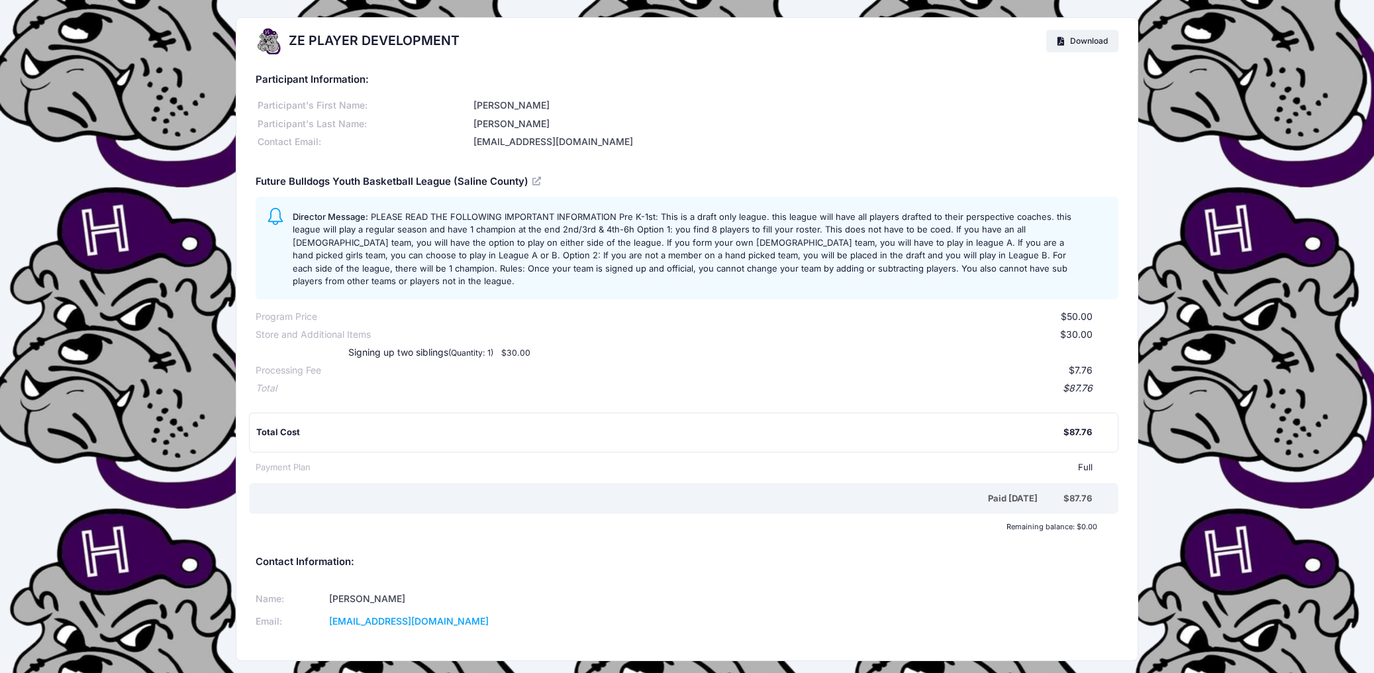
scroll to position [40, 0]
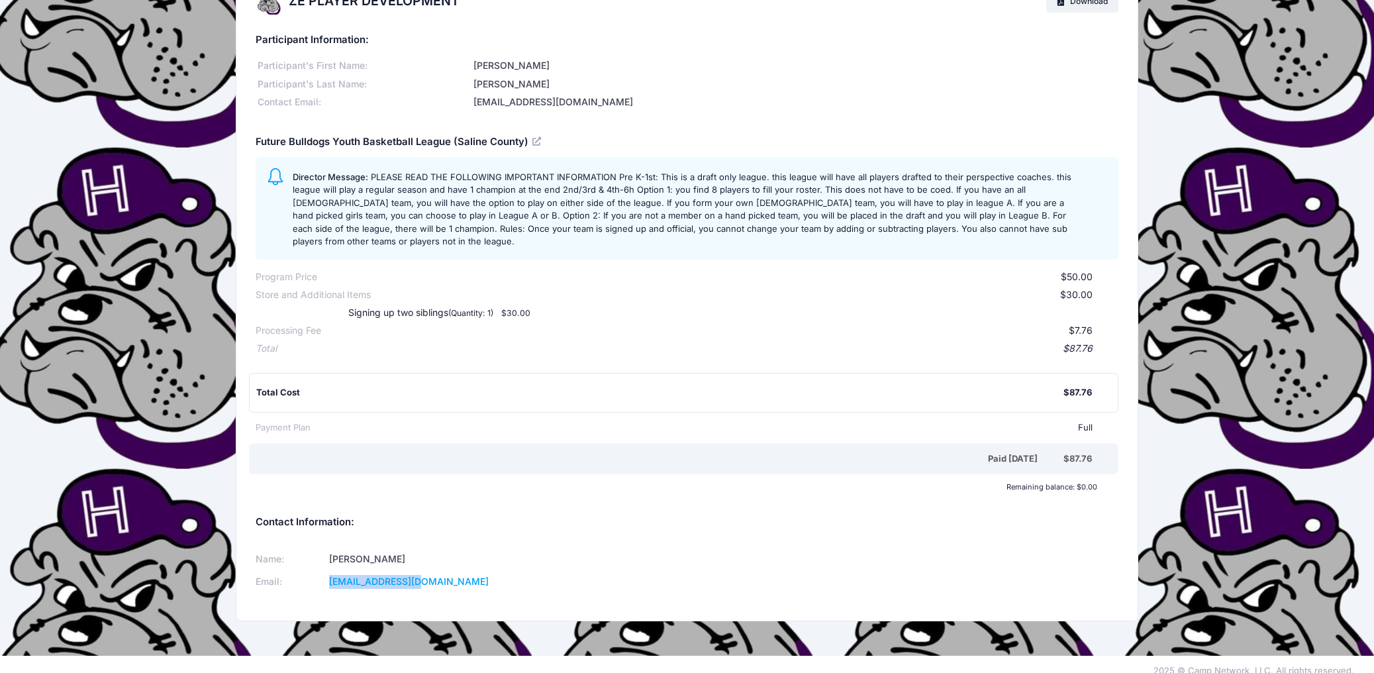
drag, startPoint x: 432, startPoint y: 572, endPoint x: 361, endPoint y: 571, distance: 70.9
click at [361, 572] on td "siu2330@yahoo.com" at bounding box center [497, 581] width 345 height 23
copy link "siu2330@yahoo.com"
